Goal: Book appointment/travel/reservation: Book appointment/travel/reservation

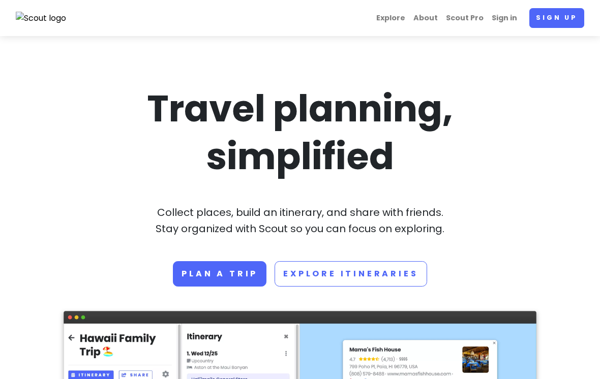
click at [196, 271] on link "Plan a trip" at bounding box center [219, 273] width 93 height 25
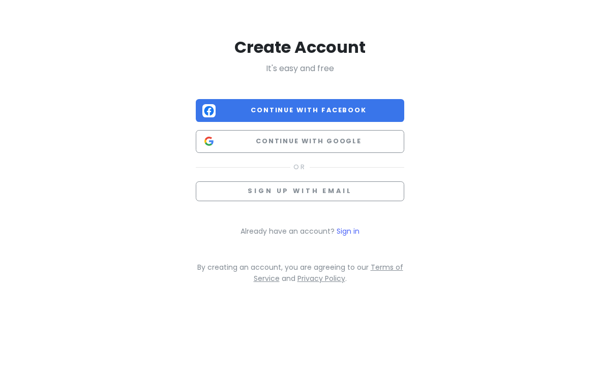
click at [365, 151] on button "Continue with Google" at bounding box center [300, 141] width 208 height 23
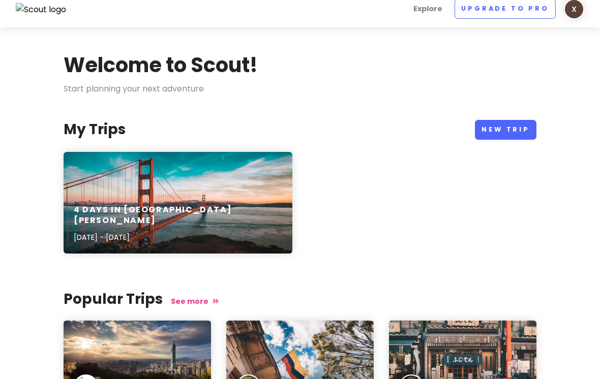
scroll to position [8, 0]
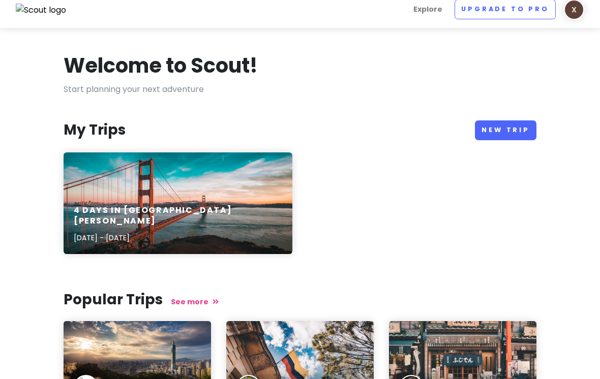
click at [533, 130] on link "New Trip" at bounding box center [505, 131] width 61 height 20
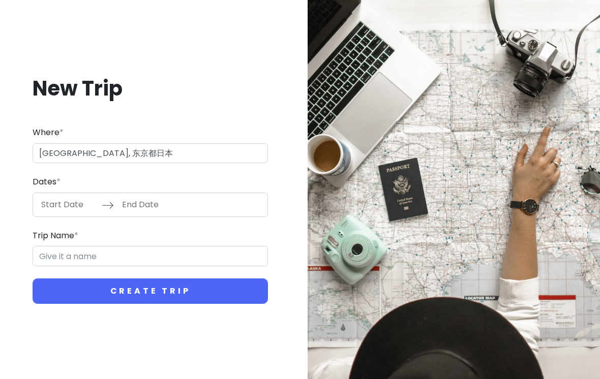
type input "日本东京都东京"
type input "东京 Trip"
click at [46, 216] on input "Start Date" at bounding box center [69, 204] width 66 height 23
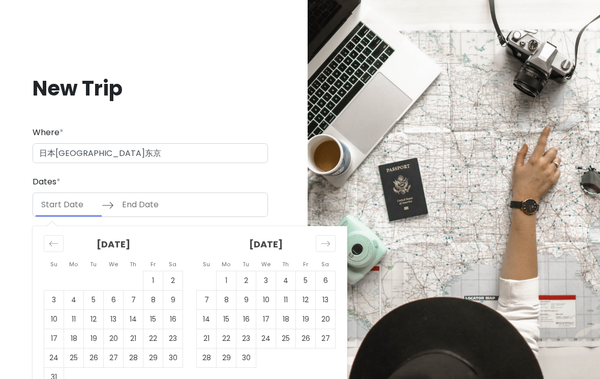
scroll to position [11, 0]
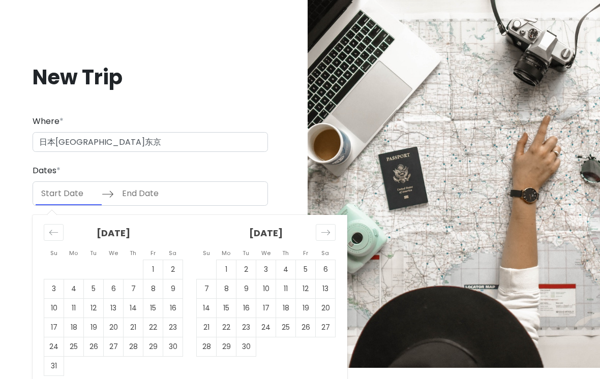
click at [204, 313] on td "14" at bounding box center [207, 307] width 20 height 19
click at [318, 291] on td "13" at bounding box center [326, 288] width 20 height 19
type input "09/13/2025"
click at [302, 310] on td "19" at bounding box center [306, 307] width 20 height 19
type input "09/19/2025"
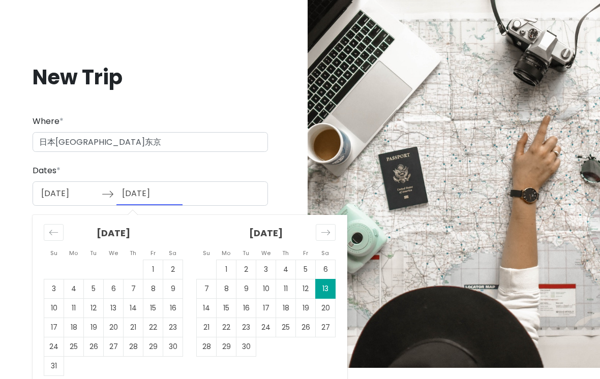
scroll to position [0, 0]
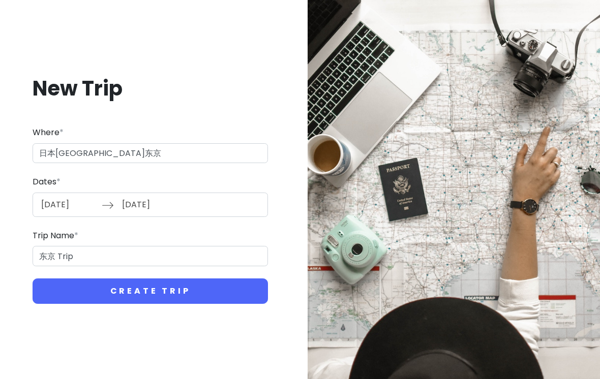
click at [244, 299] on button "Create Trip" at bounding box center [150, 290] width 235 height 25
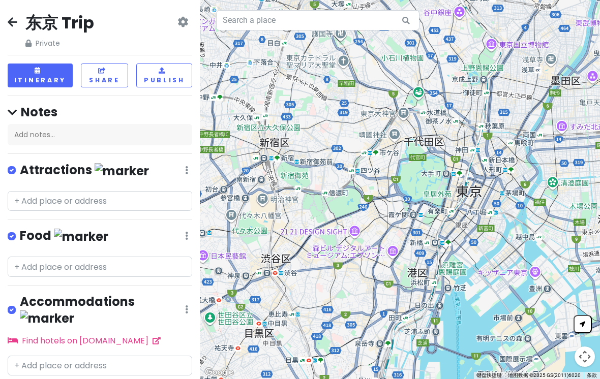
click at [19, 78] on button "Itinerary" at bounding box center [40, 76] width 65 height 24
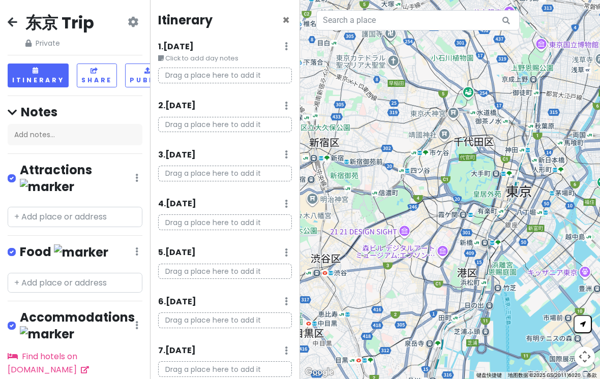
click at [282, 46] on div "1 . Sat 9/13 Edit Day Notes Delete Day" at bounding box center [225, 48] width 134 height 17
click at [285, 49] on icon at bounding box center [286, 46] width 3 height 8
click at [271, 100] on link "Delete Day" at bounding box center [256, 101] width 82 height 24
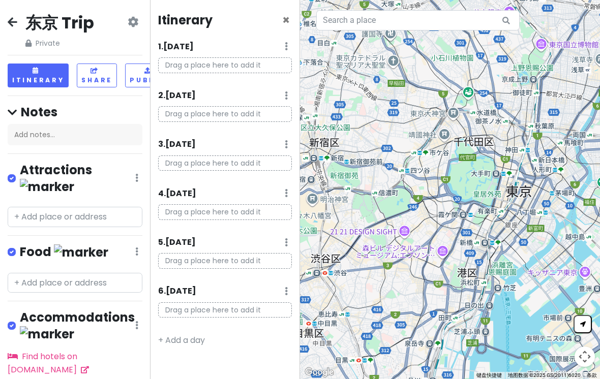
click at [262, 17] on div "Itinerary ×" at bounding box center [225, 22] width 134 height 20
click at [121, 23] on div "东京 Trip Private Change Dates Make a Copy Delete Trip Go Pro ⚡️ Give Feedback 💡 …" at bounding box center [75, 30] width 135 height 37
click at [130, 24] on icon at bounding box center [133, 22] width 11 height 8
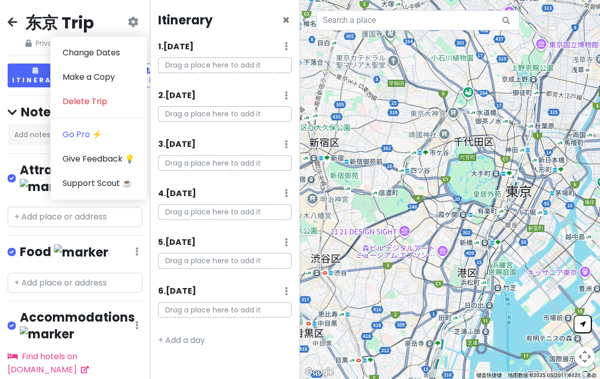
click at [73, 55] on link "Change Dates" at bounding box center [98, 53] width 97 height 24
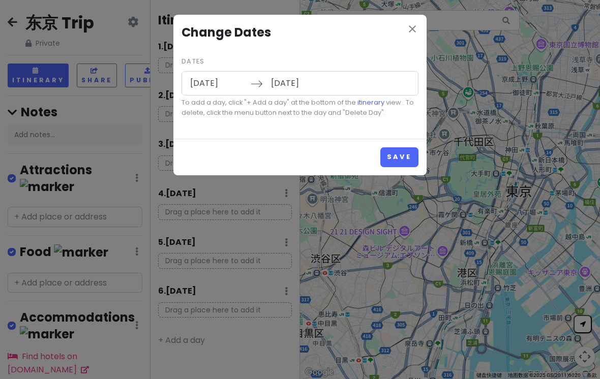
click at [204, 92] on input "09/13/2025" at bounding box center [217, 83] width 66 height 23
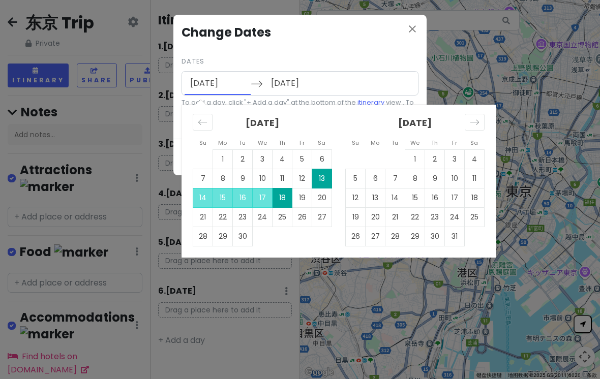
click at [205, 196] on td "14" at bounding box center [203, 197] width 20 height 19
type input "09/14/2025"
type input "09/19/2025"
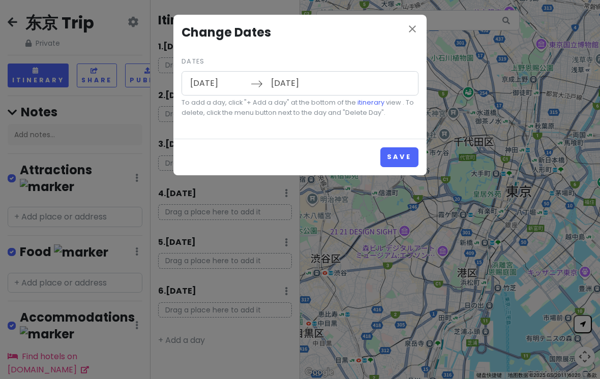
click at [396, 150] on button "Save" at bounding box center [399, 157] width 38 height 20
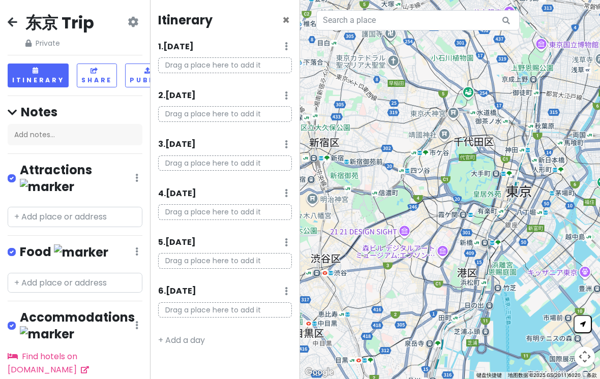
click at [290, 10] on div "Itinerary × 1 . Sun 9/14 Add Day Notes Delete Day Drag a place here to add it 2…" at bounding box center [225, 189] width 150 height 379
click at [285, 18] on span "×" at bounding box center [286, 20] width 8 height 17
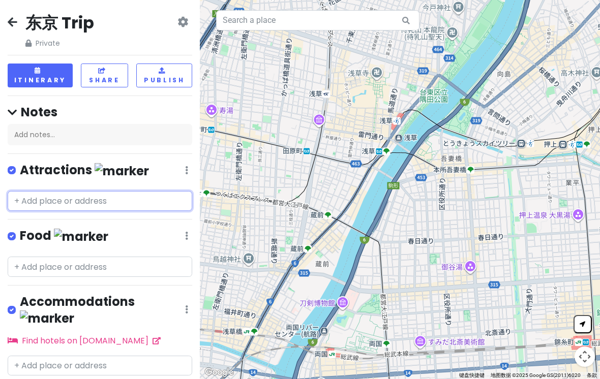
click at [130, 192] on input "text" at bounding box center [100, 201] width 184 height 20
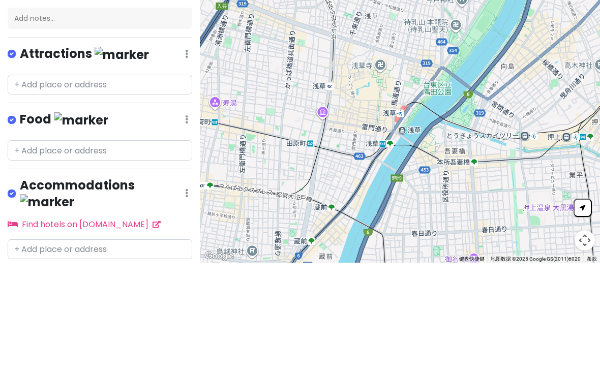
scroll to position [16, 0]
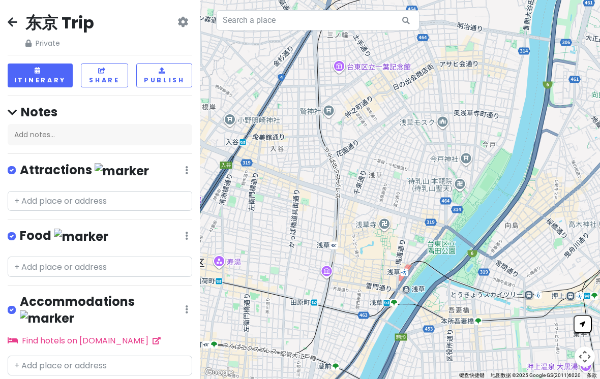
click at [181, 162] on div "Attractions Edit Reorder Delete List" at bounding box center [100, 172] width 184 height 21
click at [80, 191] on input "text" at bounding box center [100, 201] width 184 height 20
